Goal: Transaction & Acquisition: Purchase product/service

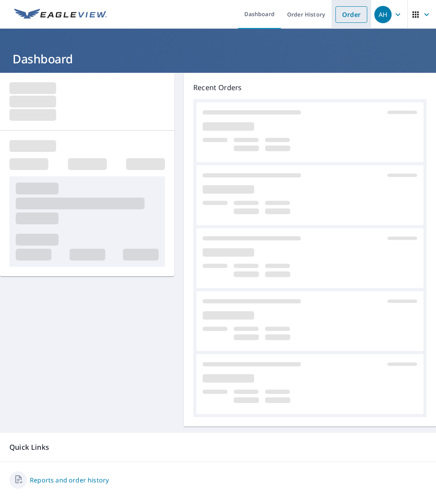
click at [337, 10] on link "Order" at bounding box center [352, 14] width 32 height 17
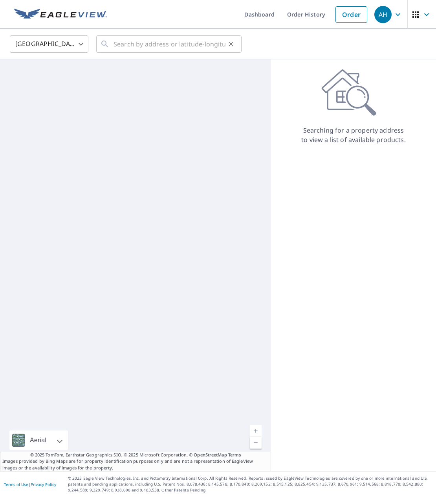
click at [109, 47] on icon at bounding box center [104, 43] width 9 height 9
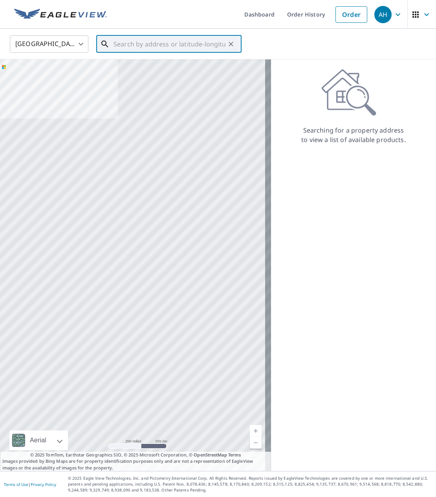
paste input "[STREET_ADDRESS]"
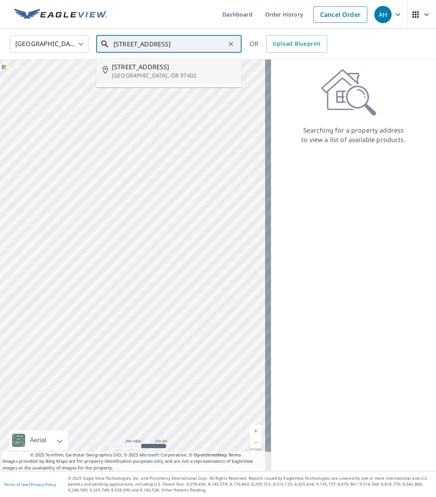
click at [168, 71] on span "[STREET_ADDRESS]" at bounding box center [173, 66] width 123 height 9
type input "[STREET_ADDRESS]"
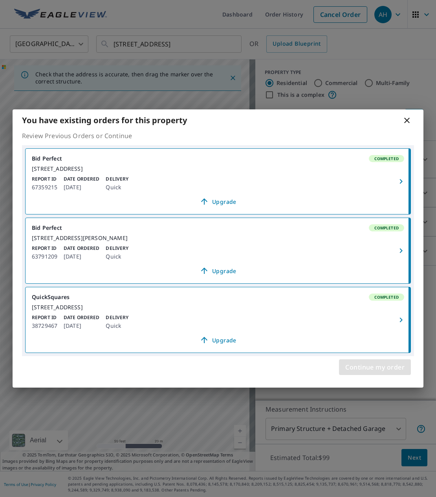
click at [355, 372] on span "Continue my order" at bounding box center [375, 366] width 59 height 11
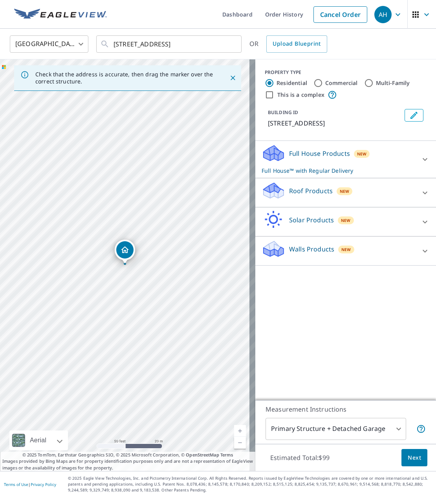
click at [125, 250] on icon "Dropped pin, building 1, Residential property, 5589 Austin Way Eugene, OR 97402" at bounding box center [124, 249] width 9 height 9
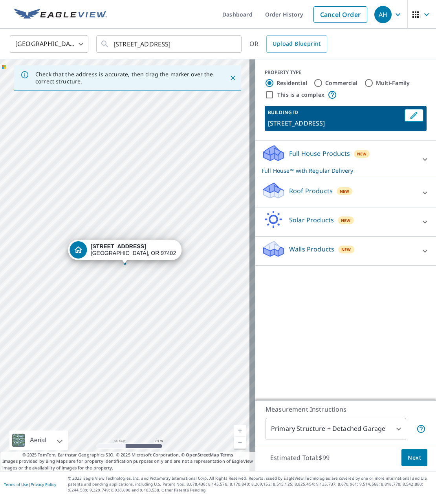
click at [371, 195] on div "Roof Products New" at bounding box center [339, 192] width 154 height 22
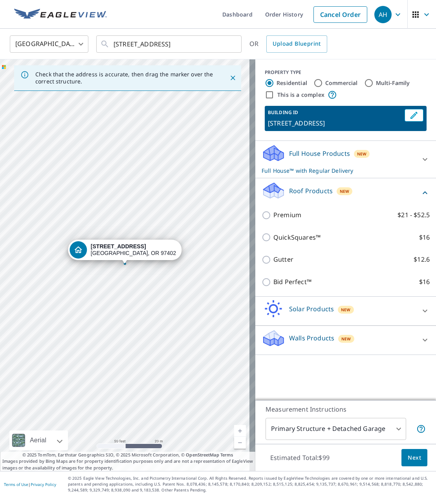
click at [287, 210] on div "Premium $21 - $52.5" at bounding box center [346, 215] width 168 height 22
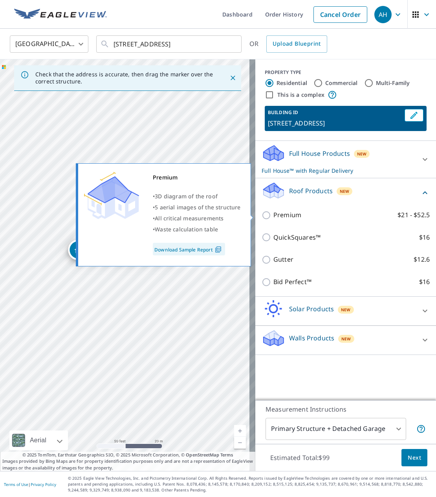
click at [290, 216] on p "Premium" at bounding box center [288, 215] width 28 height 10
click at [274, 216] on input "Premium $21 - $52.5" at bounding box center [268, 214] width 12 height 9
checkbox input "true"
checkbox input "false"
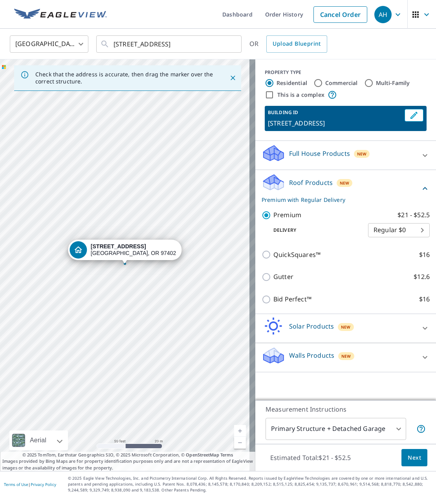
click at [383, 229] on body "AH AH Dashboard Order History Cancel Order AH [GEOGRAPHIC_DATA] US ​ [STREET_AD…" at bounding box center [218, 248] width 436 height 497
click at [394, 262] on li "3 Hour $31.5" at bounding box center [393, 258] width 62 height 14
type input "7"
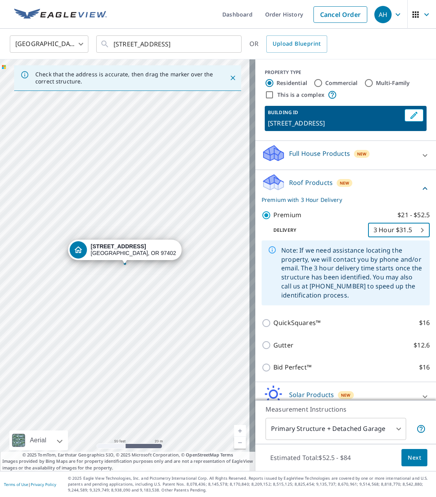
click at [402, 463] on button "Next" at bounding box center [415, 458] width 26 height 18
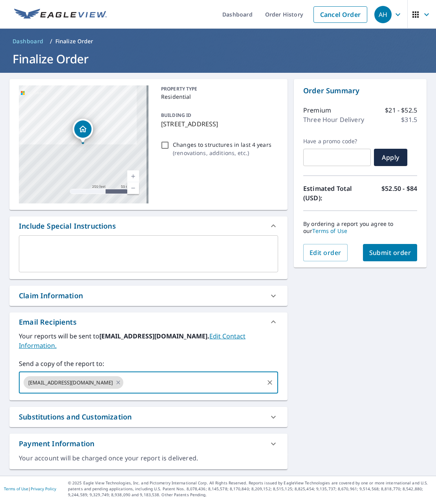
click at [125, 375] on input "text" at bounding box center [194, 382] width 138 height 15
paste input "[PERSON_NAME][EMAIL_ADDRESS][DOMAIN_NAME]"
type input "[PERSON_NAME][EMAIL_ADDRESS][DOMAIN_NAME]"
checkbox input "true"
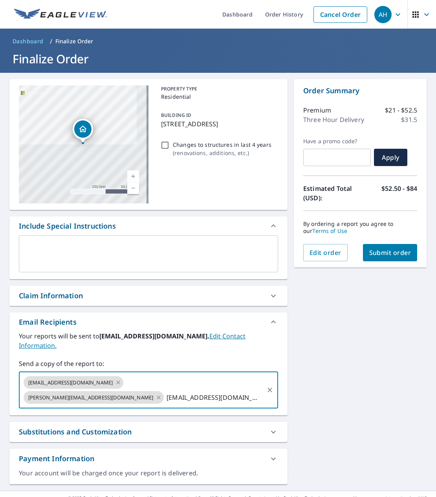
type input "[EMAIL_ADDRESS][DOMAIN_NAME]"
click at [337, 332] on div "[STREET_ADDRESS][GEOGRAPHIC_DATA][STREET_ADDRESS] A standard road map Aerial A …" at bounding box center [218, 281] width 436 height 417
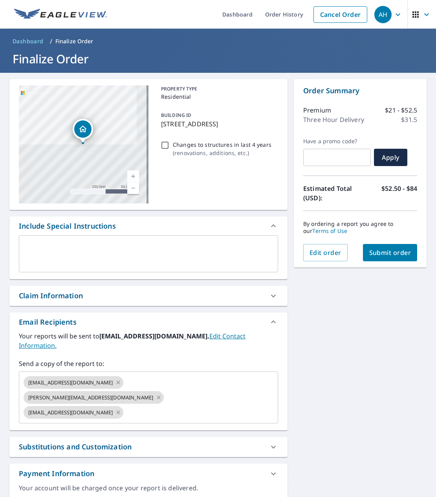
click at [407, 250] on button "Submit order" at bounding box center [390, 252] width 55 height 17
checkbox input "true"
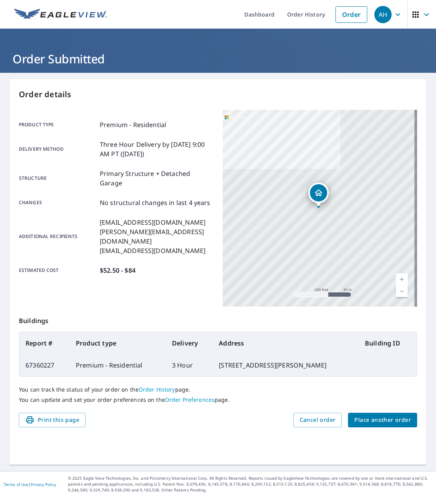
click at [51, 79] on div "Order details Product type Premium - Residential Delivery method Three Hour Del…" at bounding box center [217, 271] width 417 height 385
drag, startPoint x: 218, startPoint y: 366, endPoint x: 326, endPoint y: 369, distance: 108.5
click at [326, 369] on td "[STREET_ADDRESS][PERSON_NAME]" at bounding box center [286, 365] width 146 height 22
copy td "[STREET_ADDRESS][PERSON_NAME]"
